Goal: Book appointment/travel/reservation

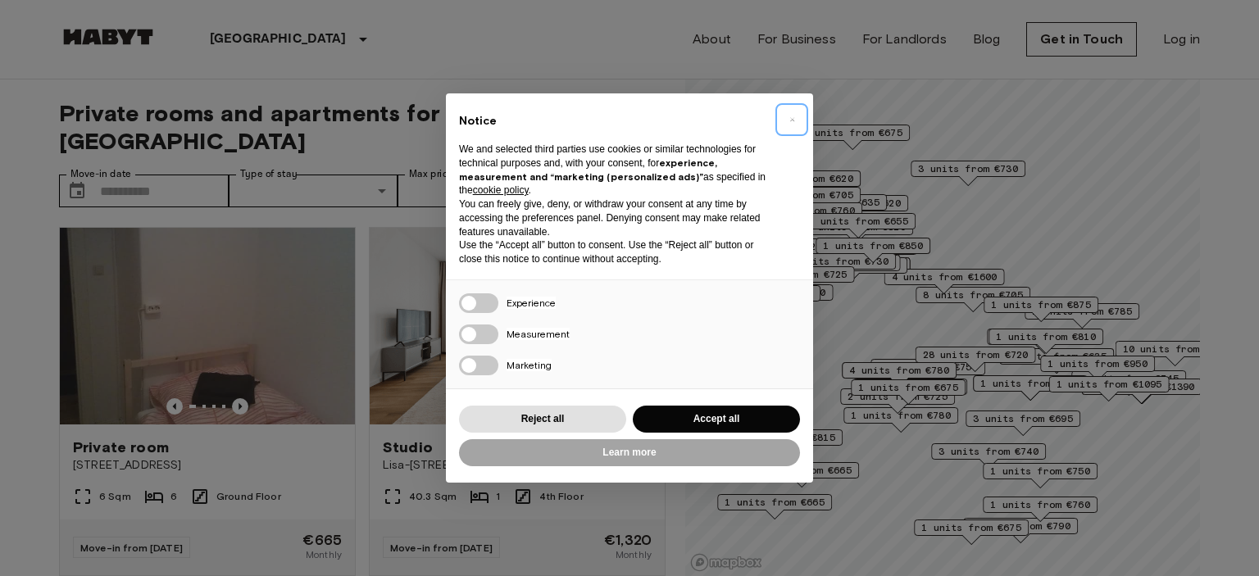
click at [790, 120] on span "×" at bounding box center [793, 120] width 6 height 20
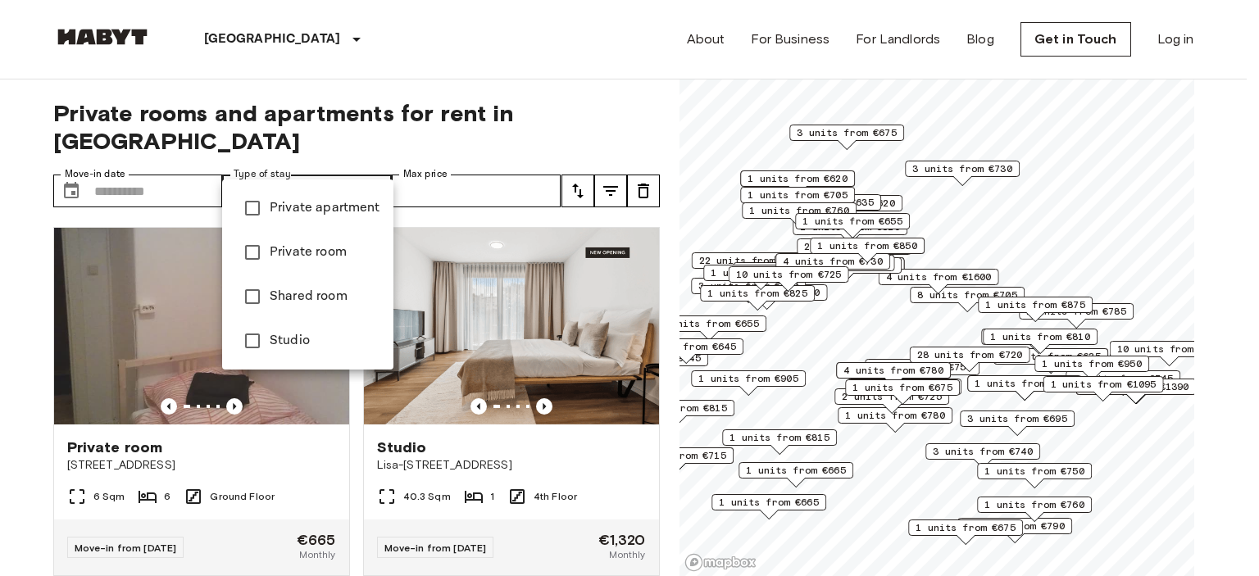
click at [367, 157] on div at bounding box center [629, 288] width 1259 height 576
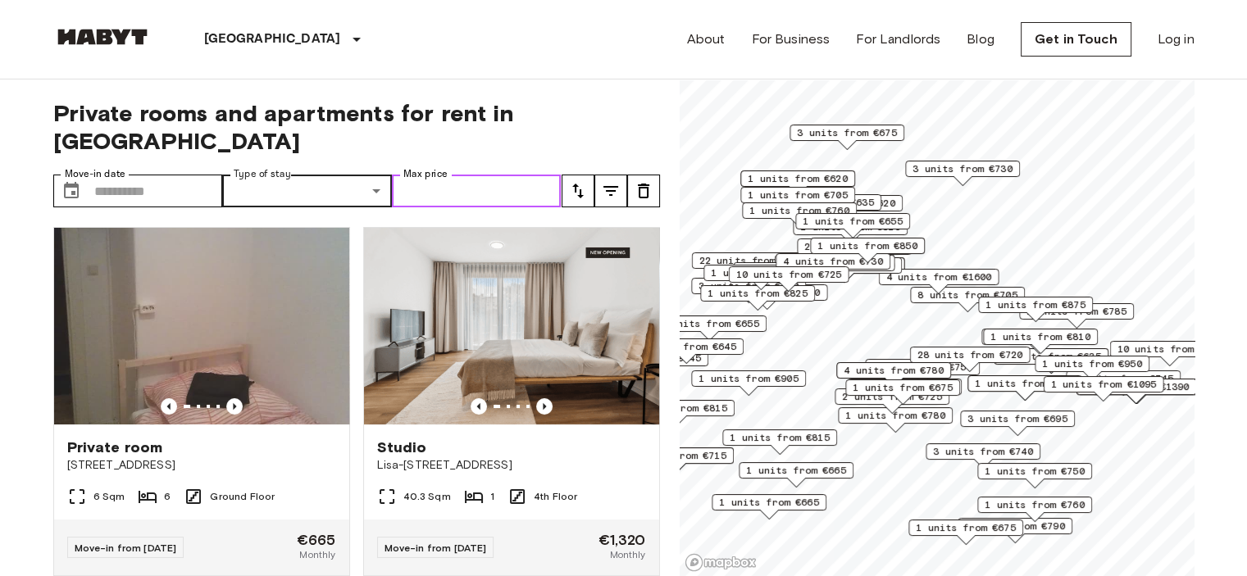
click at [499, 175] on input "Max price" at bounding box center [477, 191] width 170 height 33
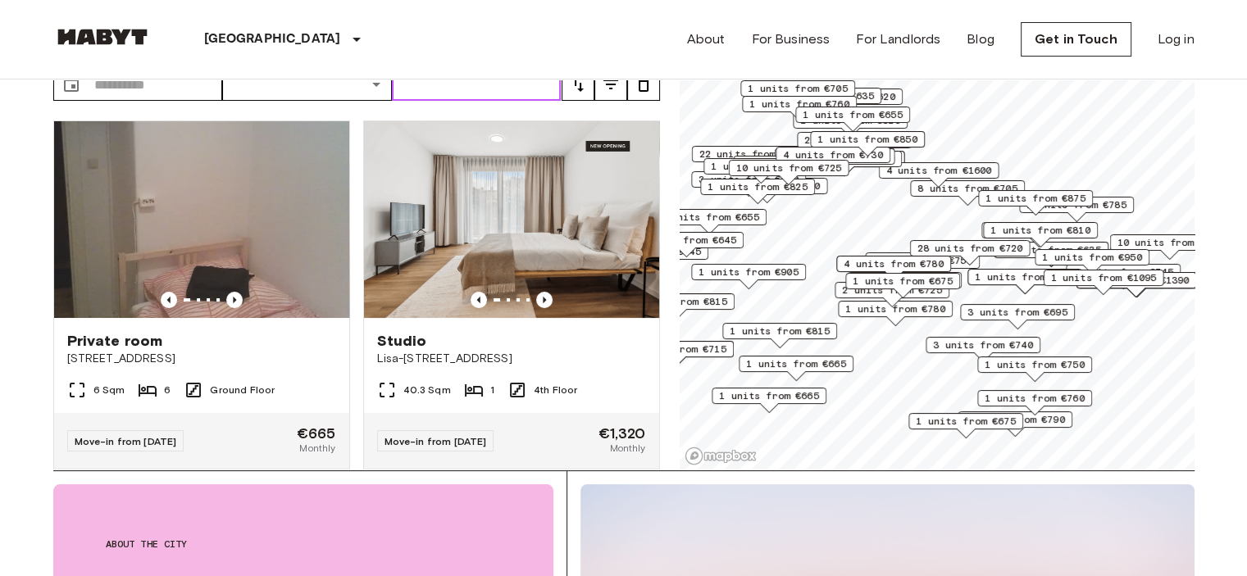
scroll to position [82, 0]
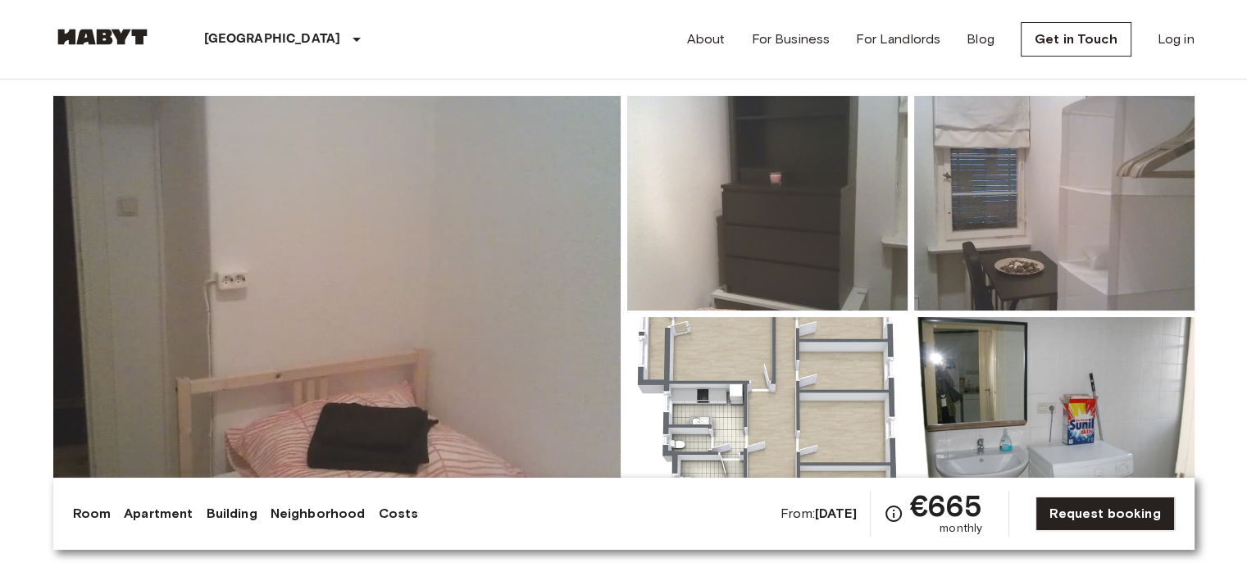
scroll to position [164, 0]
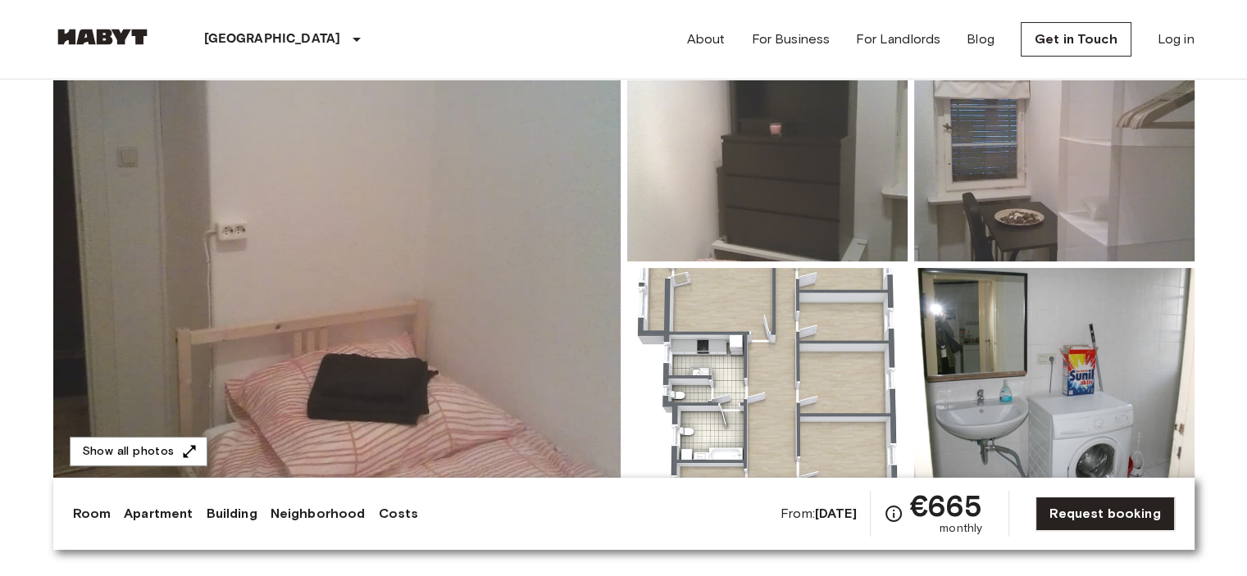
click at [348, 249] on img at bounding box center [336, 265] width 567 height 436
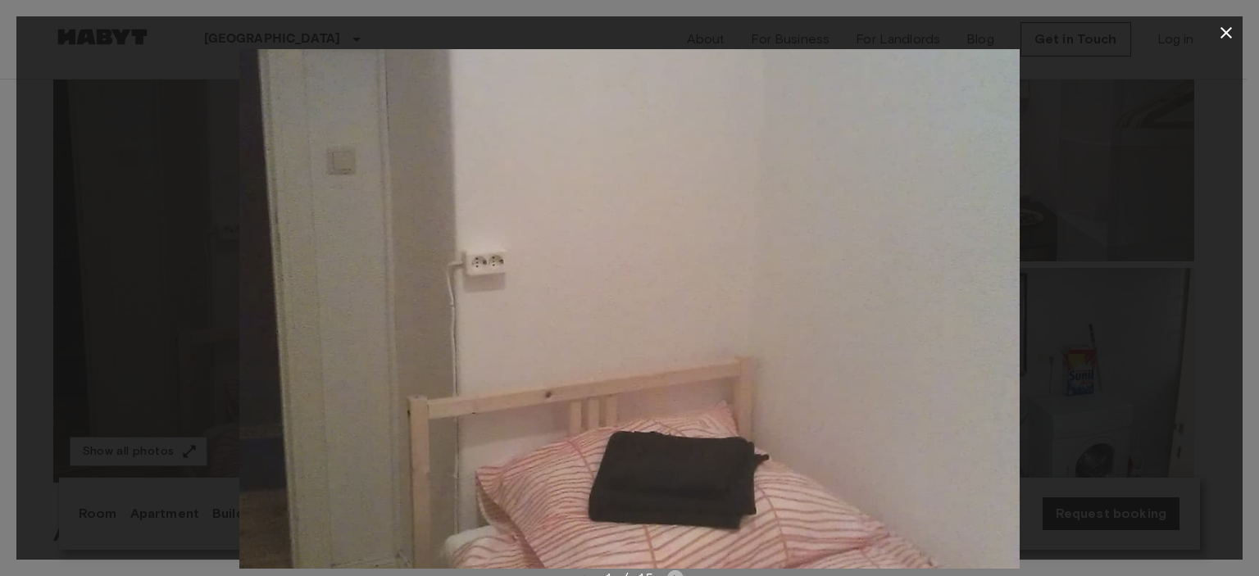
click at [672, 574] on icon "Next image" at bounding box center [675, 579] width 16 height 16
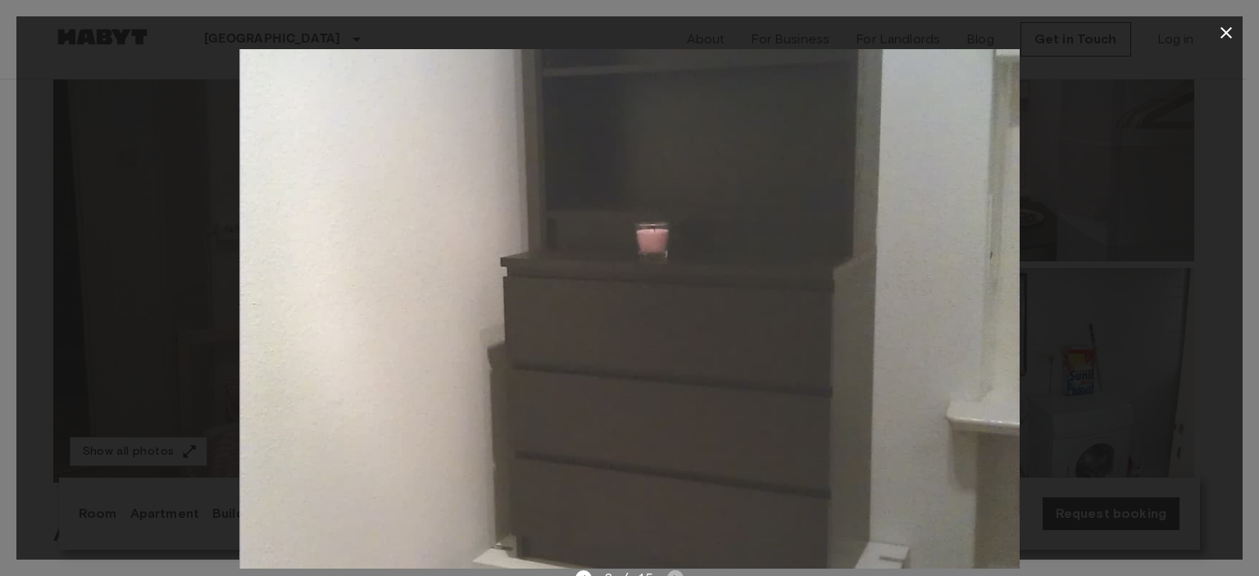
click at [672, 574] on icon "Next image" at bounding box center [675, 579] width 16 height 16
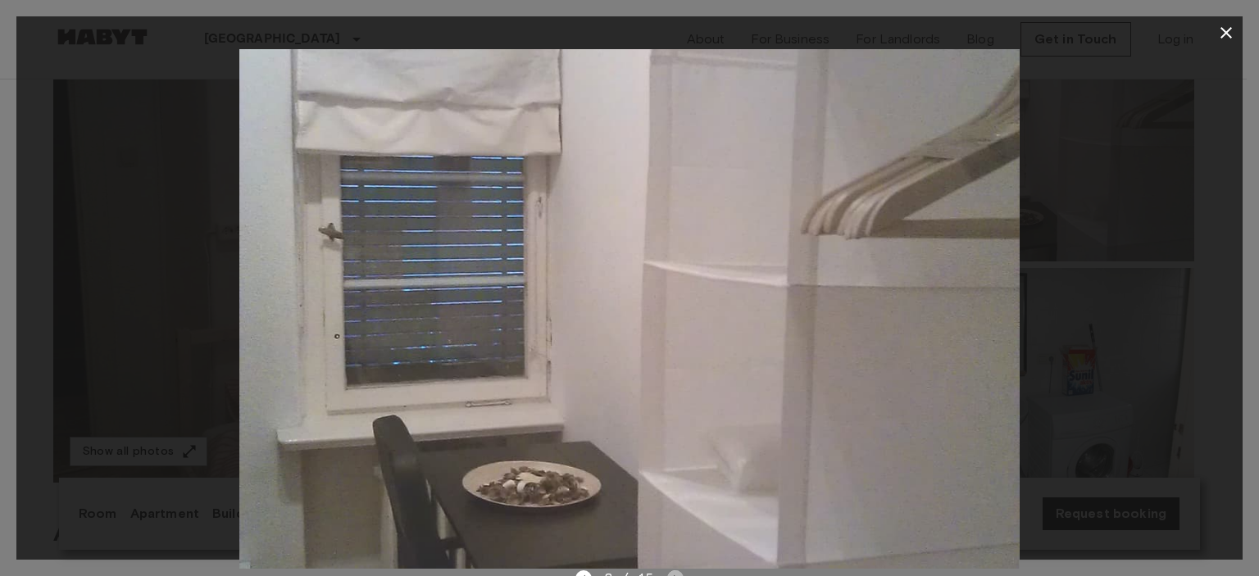
click at [672, 574] on icon "Next image" at bounding box center [675, 579] width 16 height 16
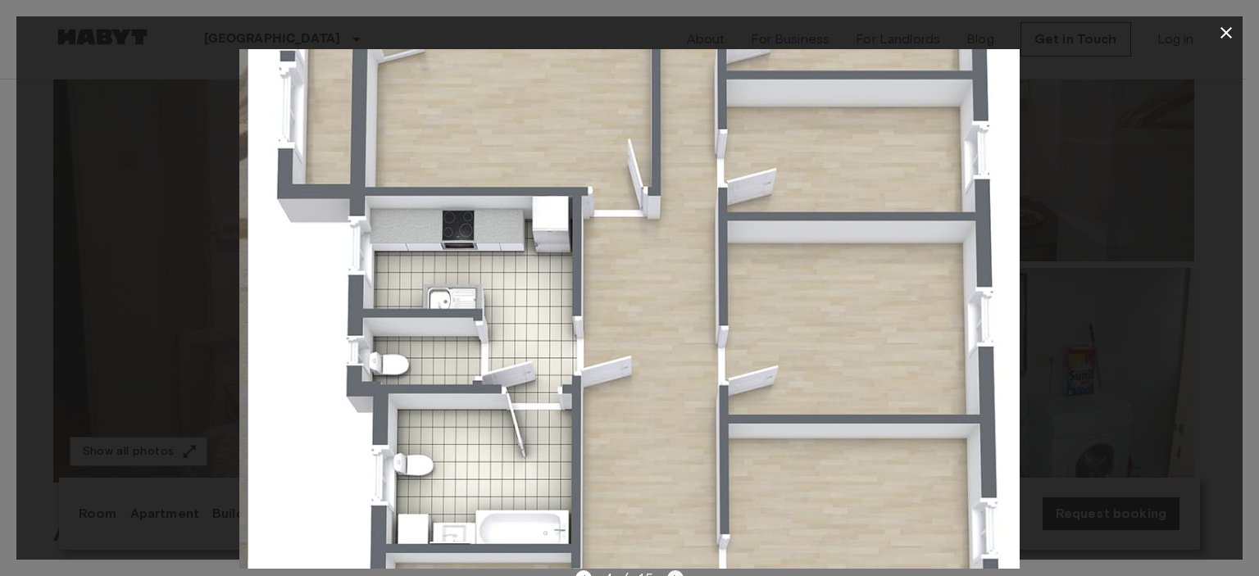
click at [672, 574] on icon "Next image" at bounding box center [675, 579] width 16 height 16
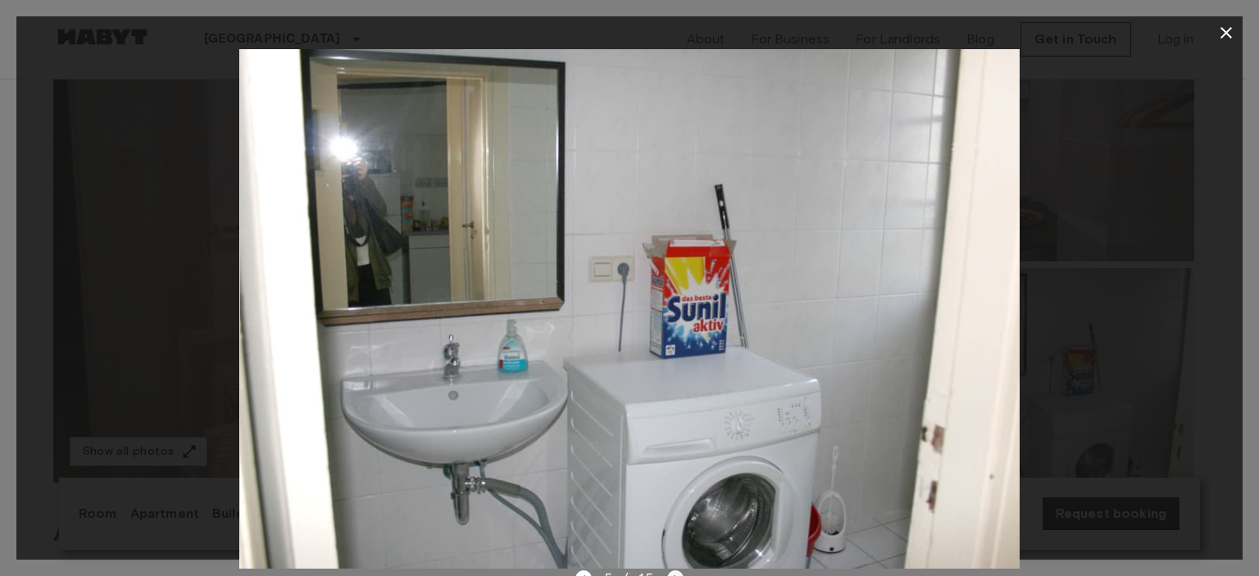
click at [672, 574] on icon "Next image" at bounding box center [675, 579] width 16 height 16
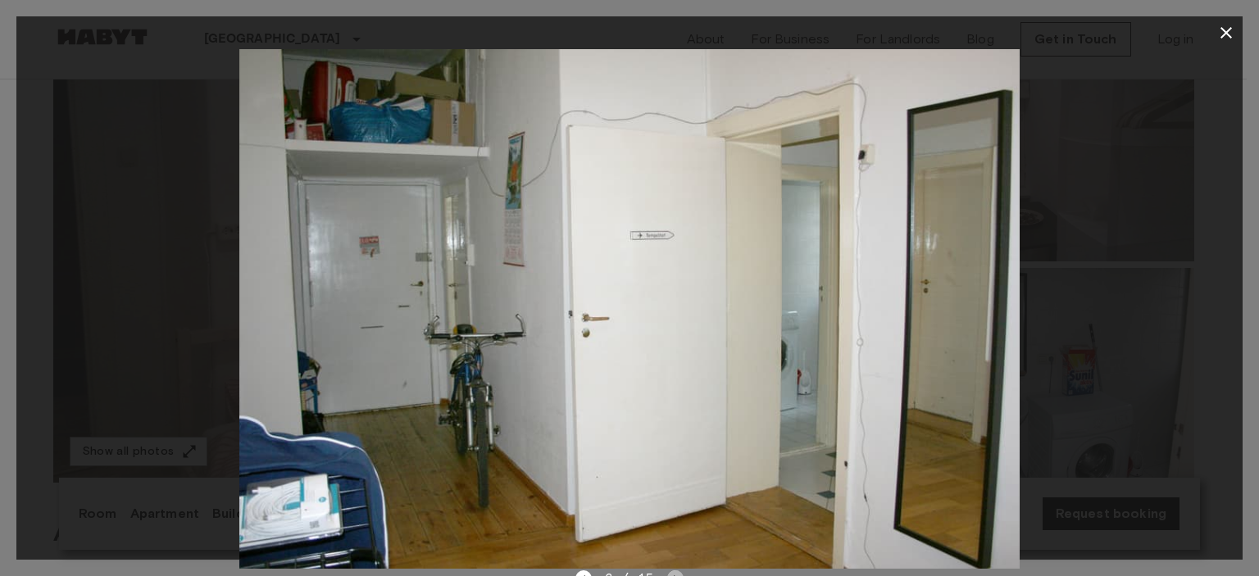
click at [672, 574] on icon "Next image" at bounding box center [675, 579] width 16 height 16
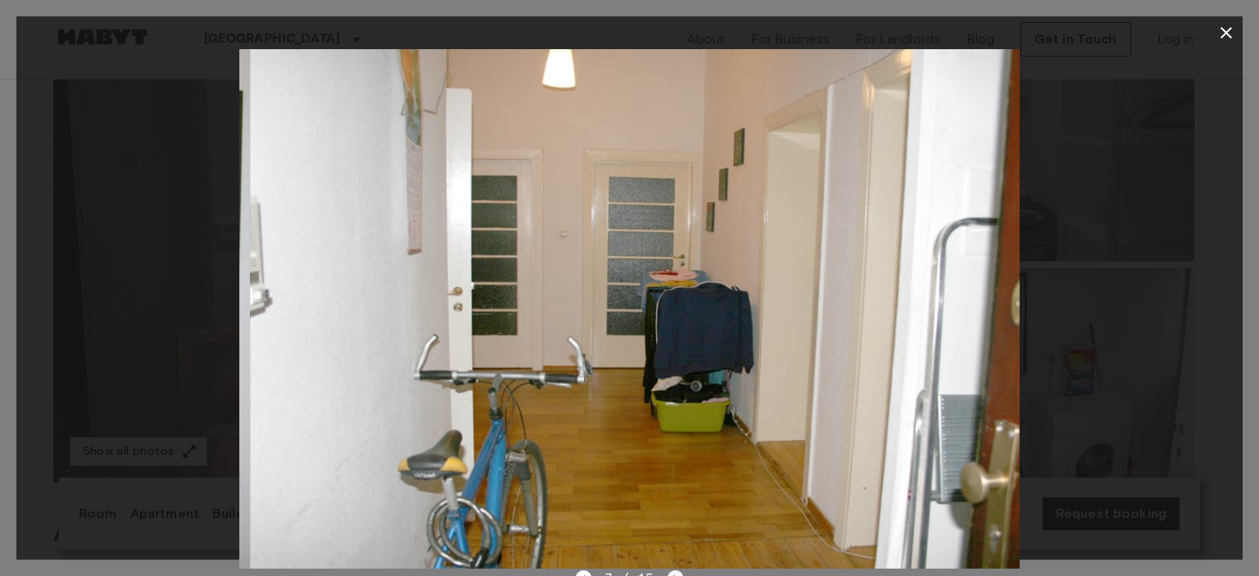
click at [672, 574] on icon "Next image" at bounding box center [675, 579] width 16 height 16
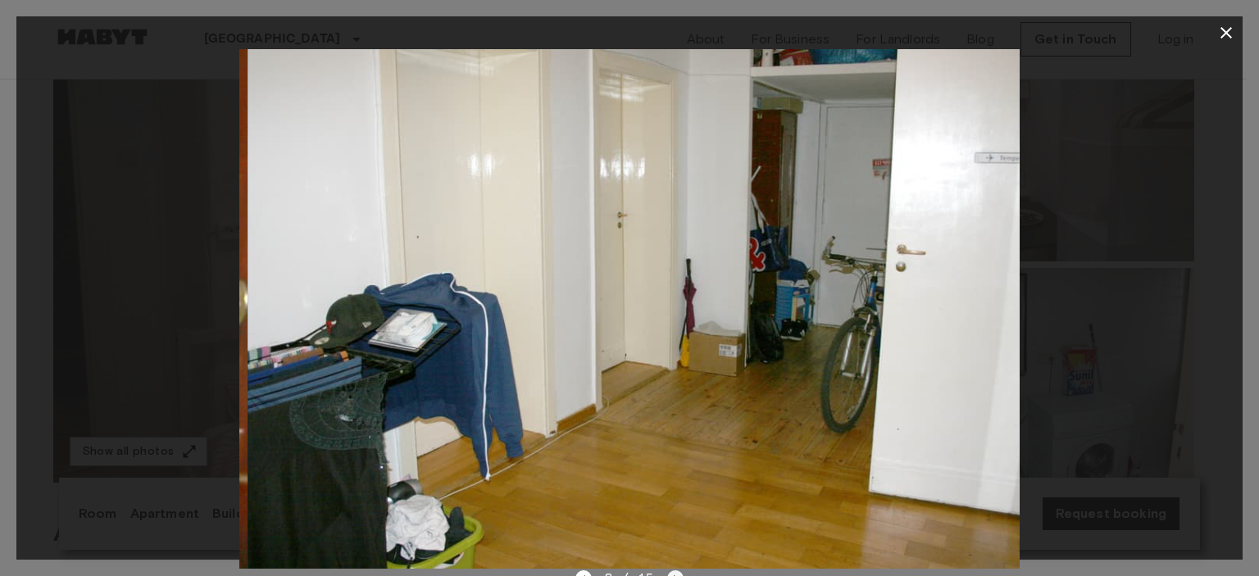
click at [672, 574] on icon "Next image" at bounding box center [675, 579] width 16 height 16
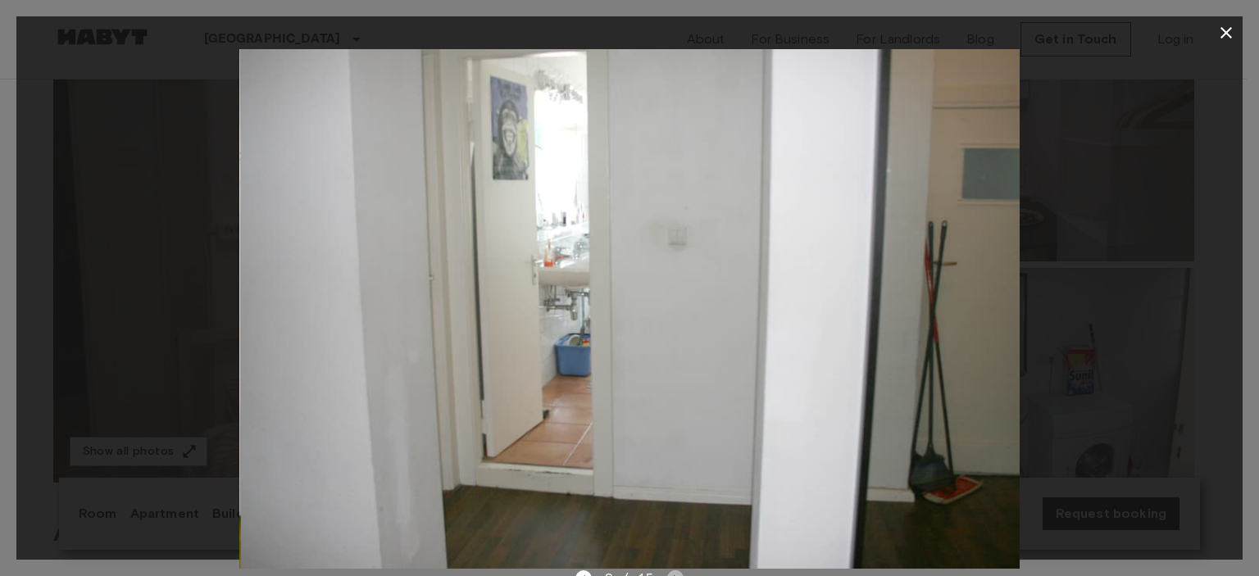
click at [672, 574] on icon "Next image" at bounding box center [675, 579] width 16 height 16
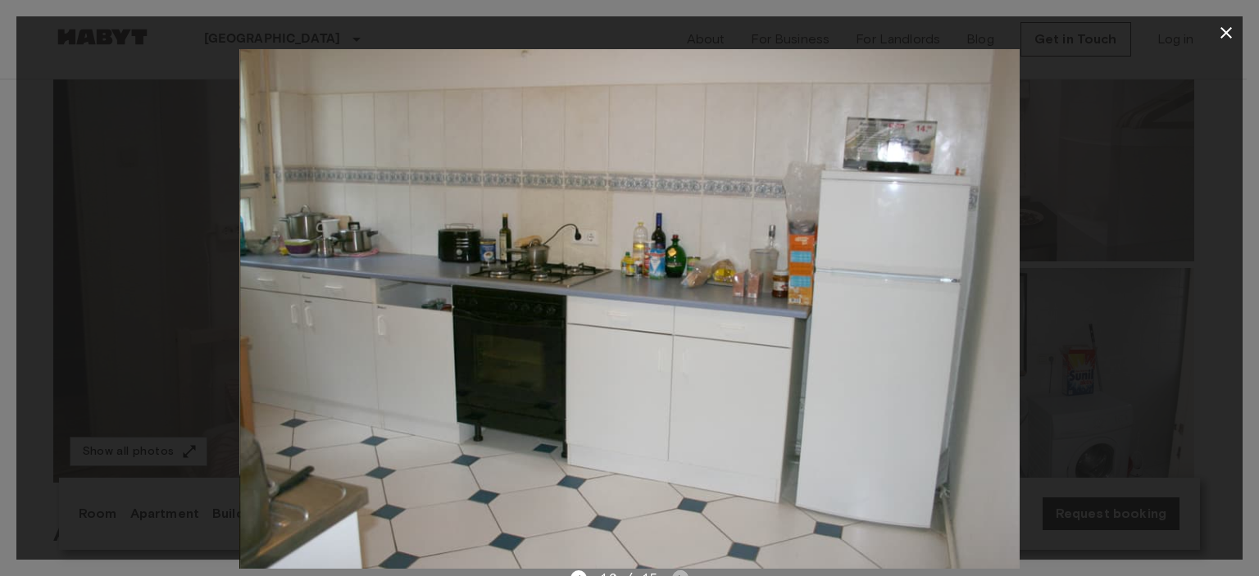
click at [672, 574] on icon "Next image" at bounding box center [680, 579] width 16 height 16
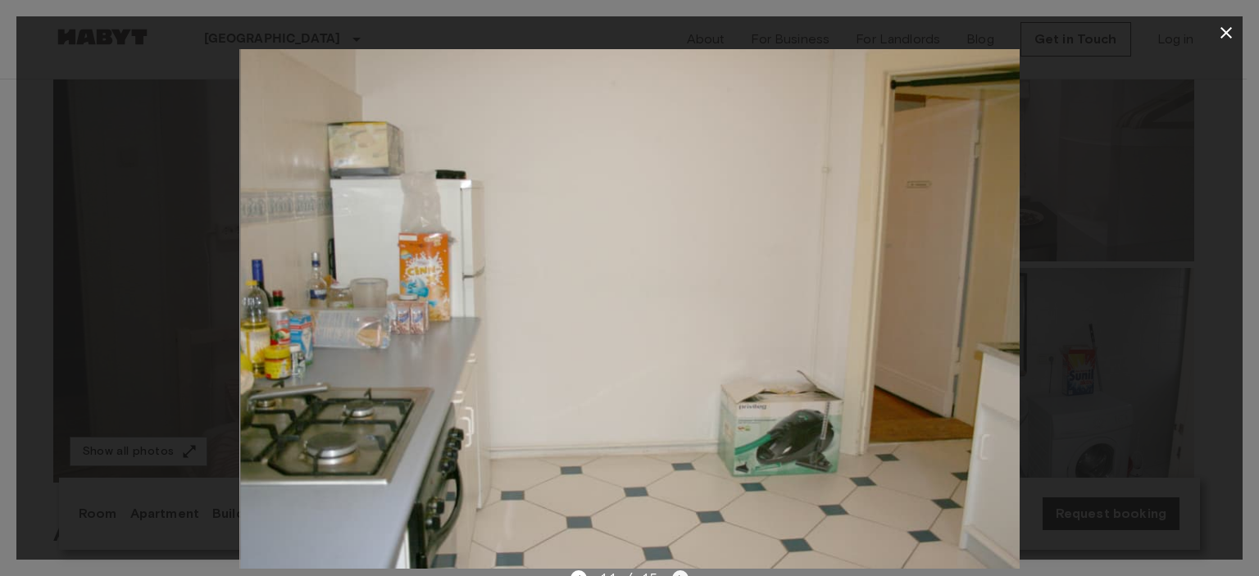
click at [672, 574] on icon "Next image" at bounding box center [680, 579] width 16 height 16
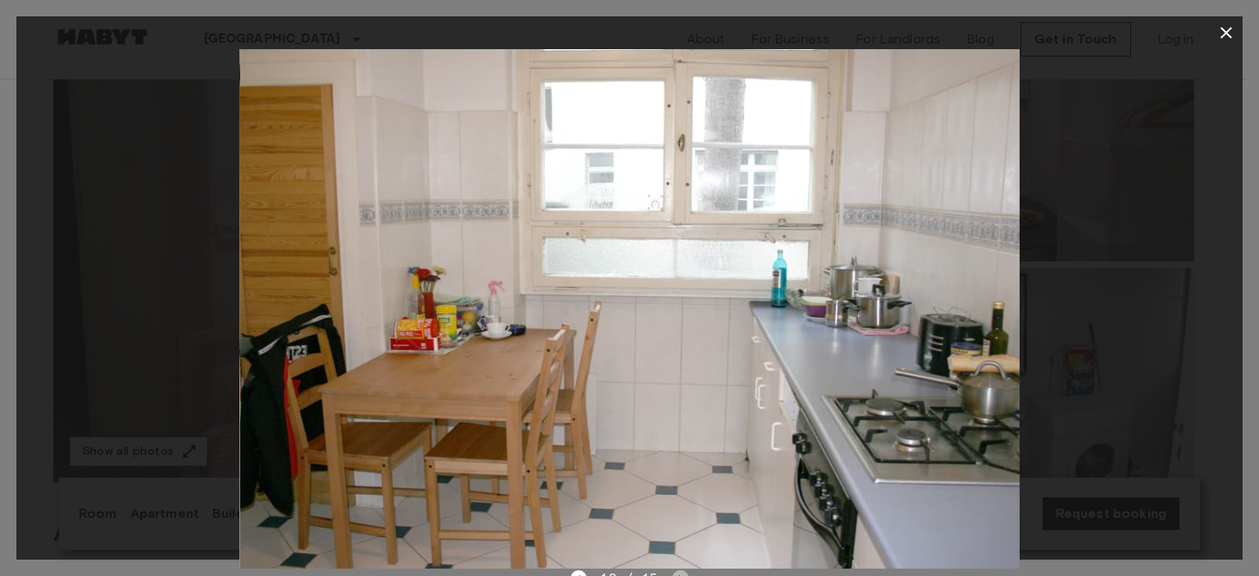
click at [672, 574] on icon "Next image" at bounding box center [680, 579] width 16 height 16
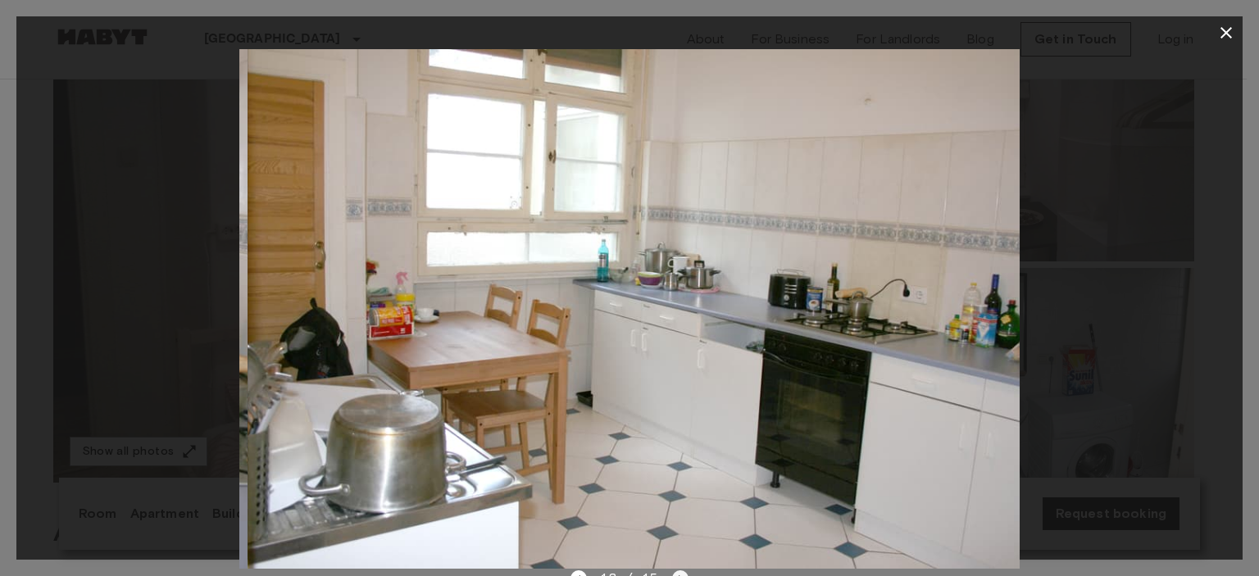
click at [672, 574] on icon "Next image" at bounding box center [680, 579] width 16 height 16
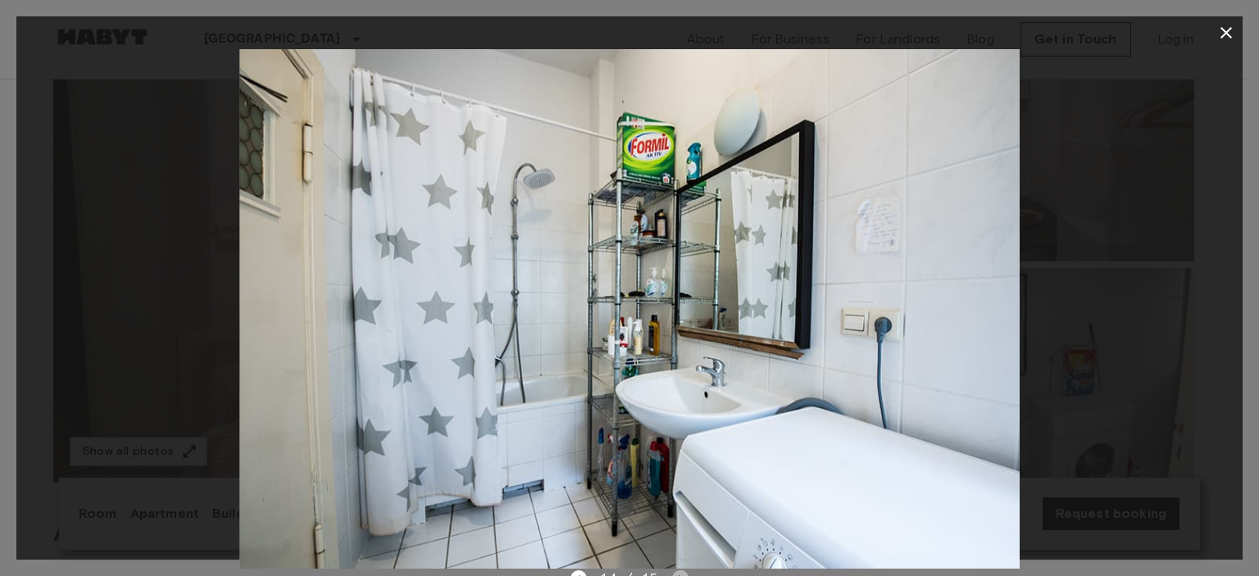
click at [672, 574] on icon "Next image" at bounding box center [680, 579] width 16 height 16
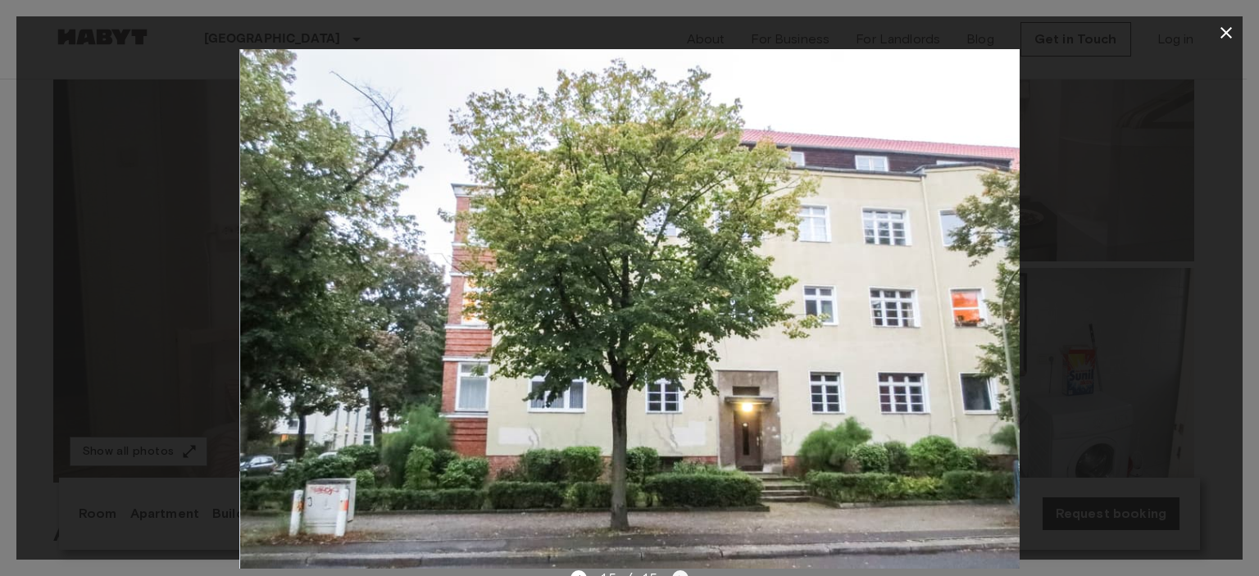
click at [672, 574] on div "15 / 15" at bounding box center [629, 579] width 117 height 20
click at [1232, 31] on icon "button" at bounding box center [1227, 33] width 20 height 20
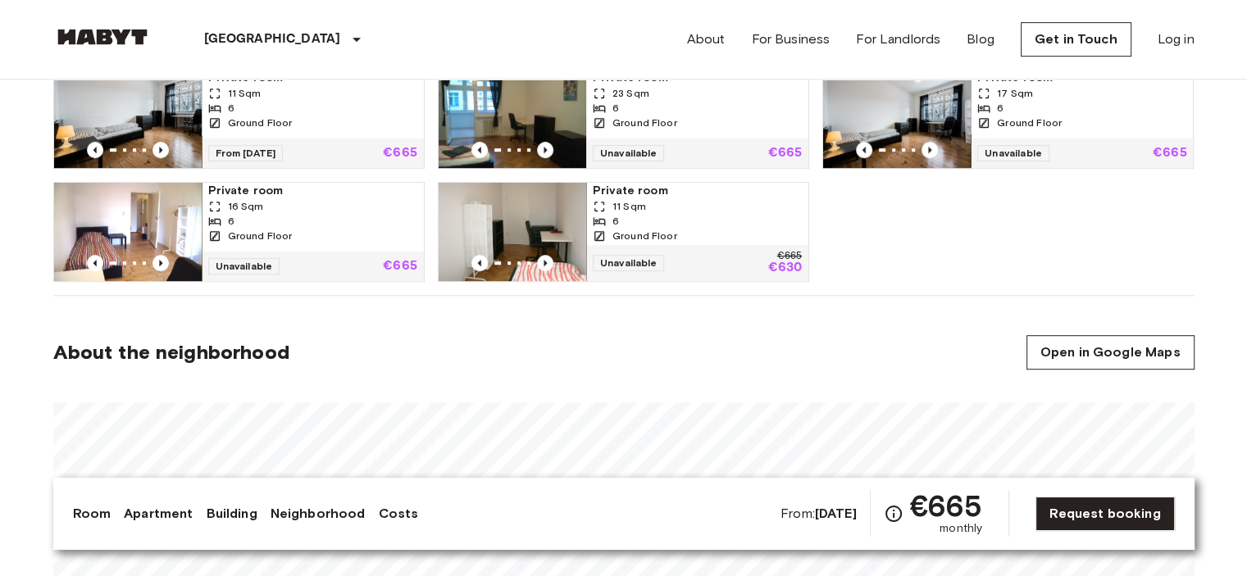
scroll to position [738, 0]
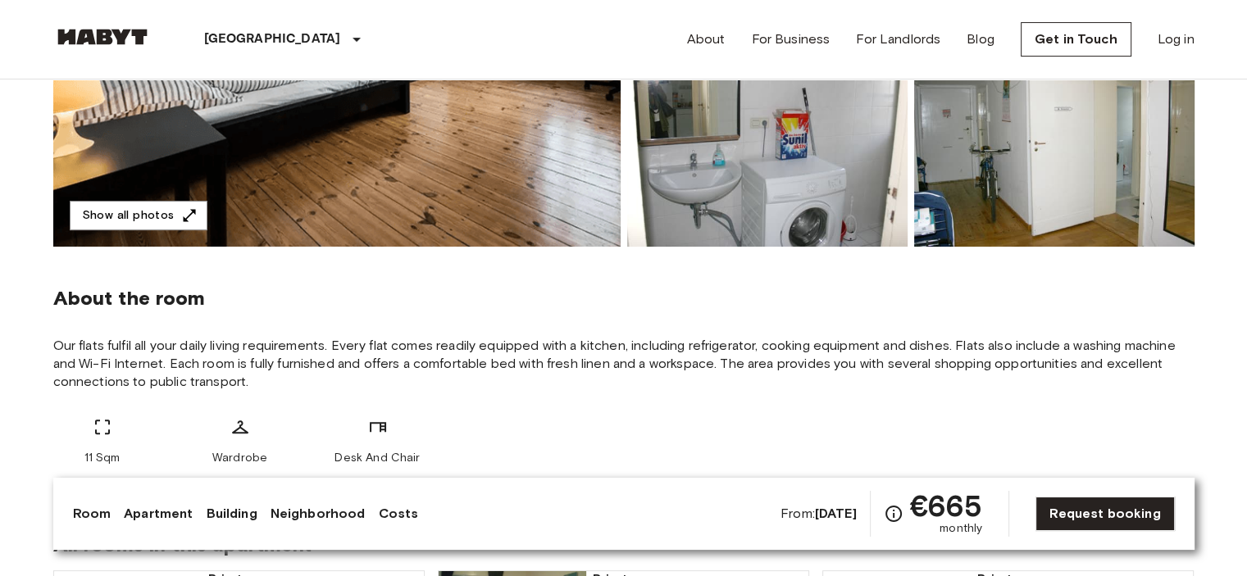
scroll to position [410, 0]
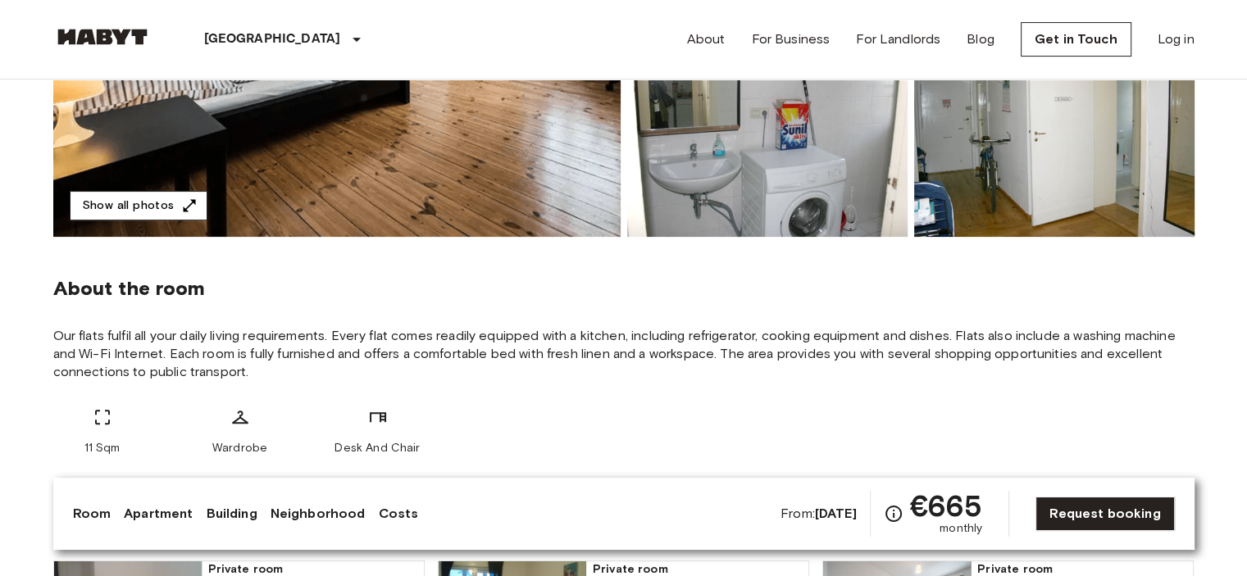
click at [98, 201] on button "Show all photos" at bounding box center [139, 206] width 138 height 30
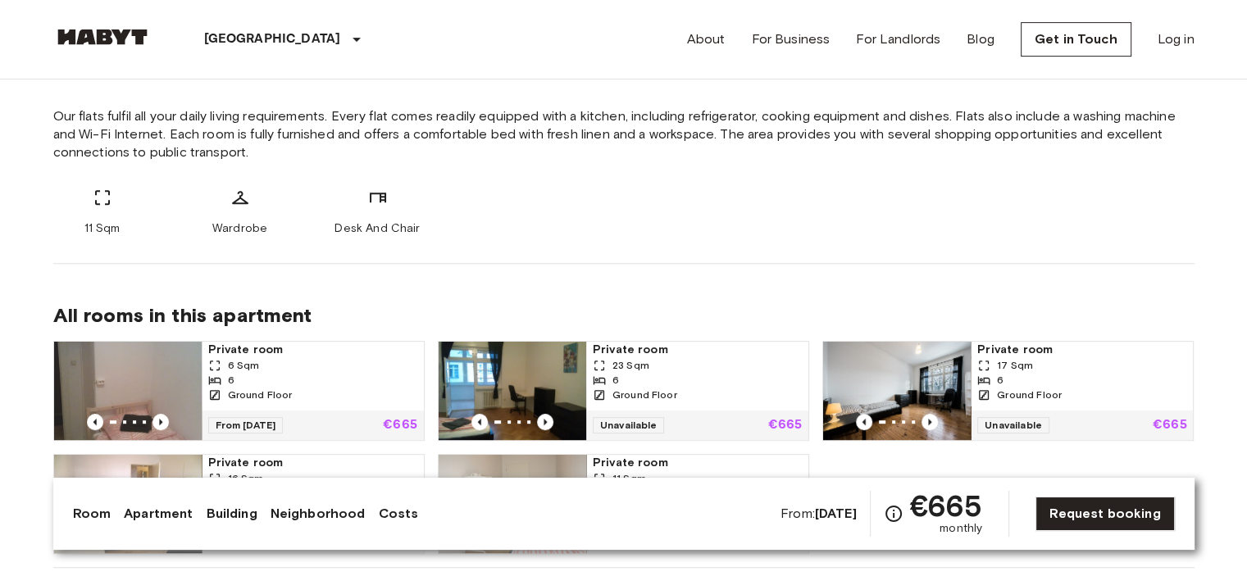
scroll to position [811, 0]
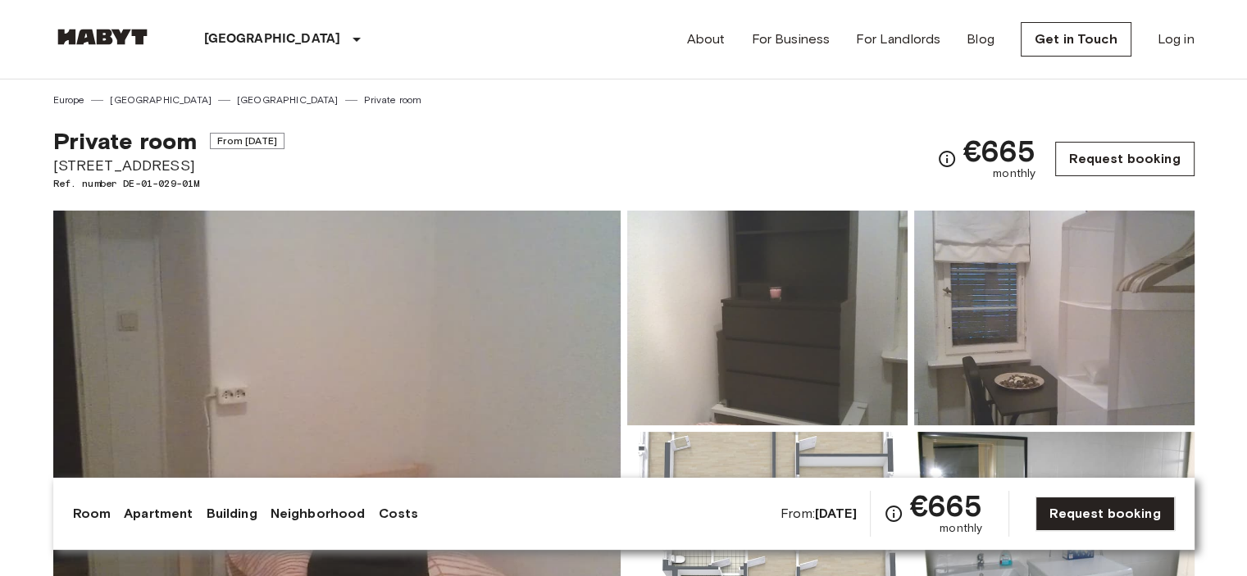
click at [1163, 162] on link "Request booking" at bounding box center [1124, 159] width 139 height 34
